Goal: Transaction & Acquisition: Purchase product/service

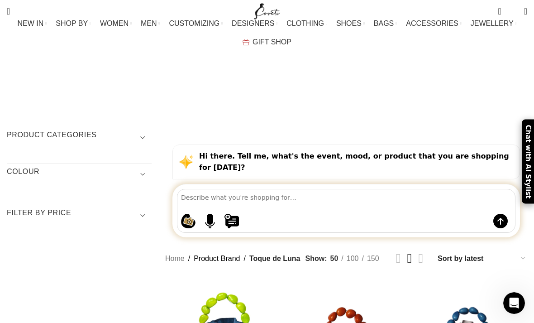
scroll to position [8, 0]
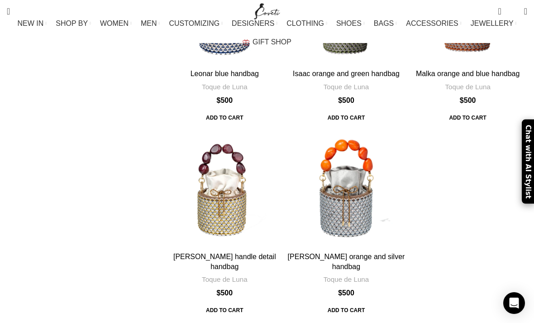
scroll to position [319, 0]
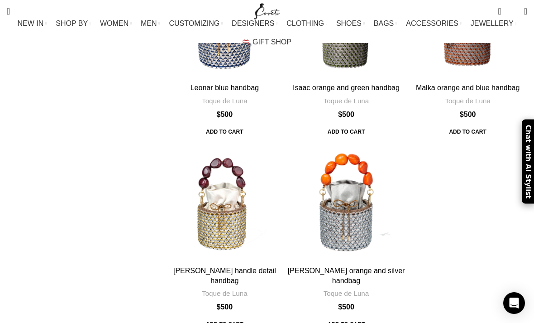
click at [200, 266] on link "[PERSON_NAME] handle detail handbag" at bounding box center [224, 275] width 103 height 18
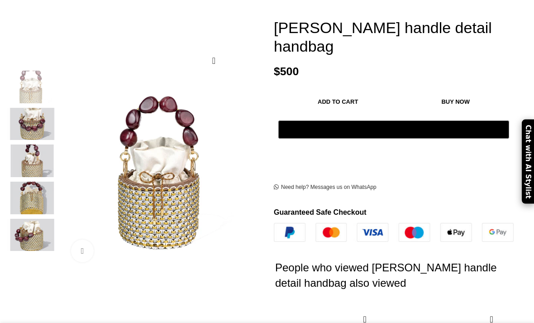
scroll to position [117, 0]
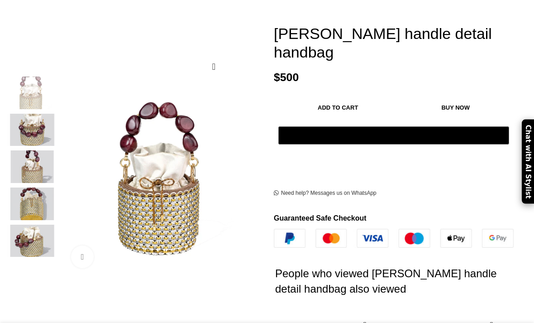
click at [23, 154] on img at bounding box center [32, 166] width 55 height 33
click at [33, 200] on img at bounding box center [32, 203] width 55 height 33
click at [31, 78] on img at bounding box center [32, 92] width 55 height 33
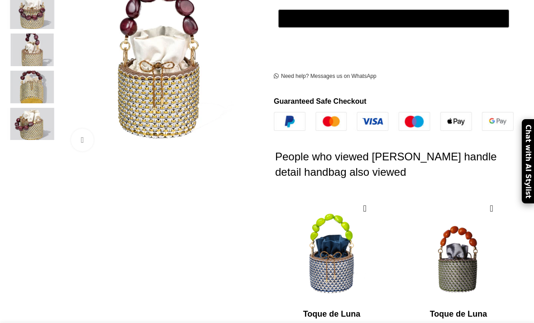
scroll to position [219, 0]
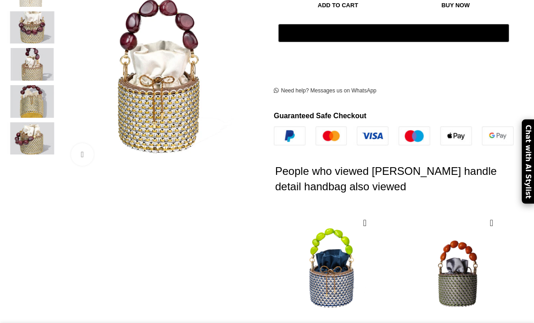
click at [22, 134] on img at bounding box center [32, 138] width 55 height 33
click at [25, 124] on img at bounding box center [32, 138] width 55 height 33
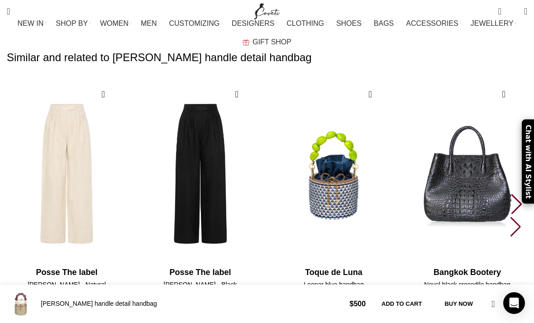
scroll to position [1332, 0]
